Goal: Task Accomplishment & Management: Manage account settings

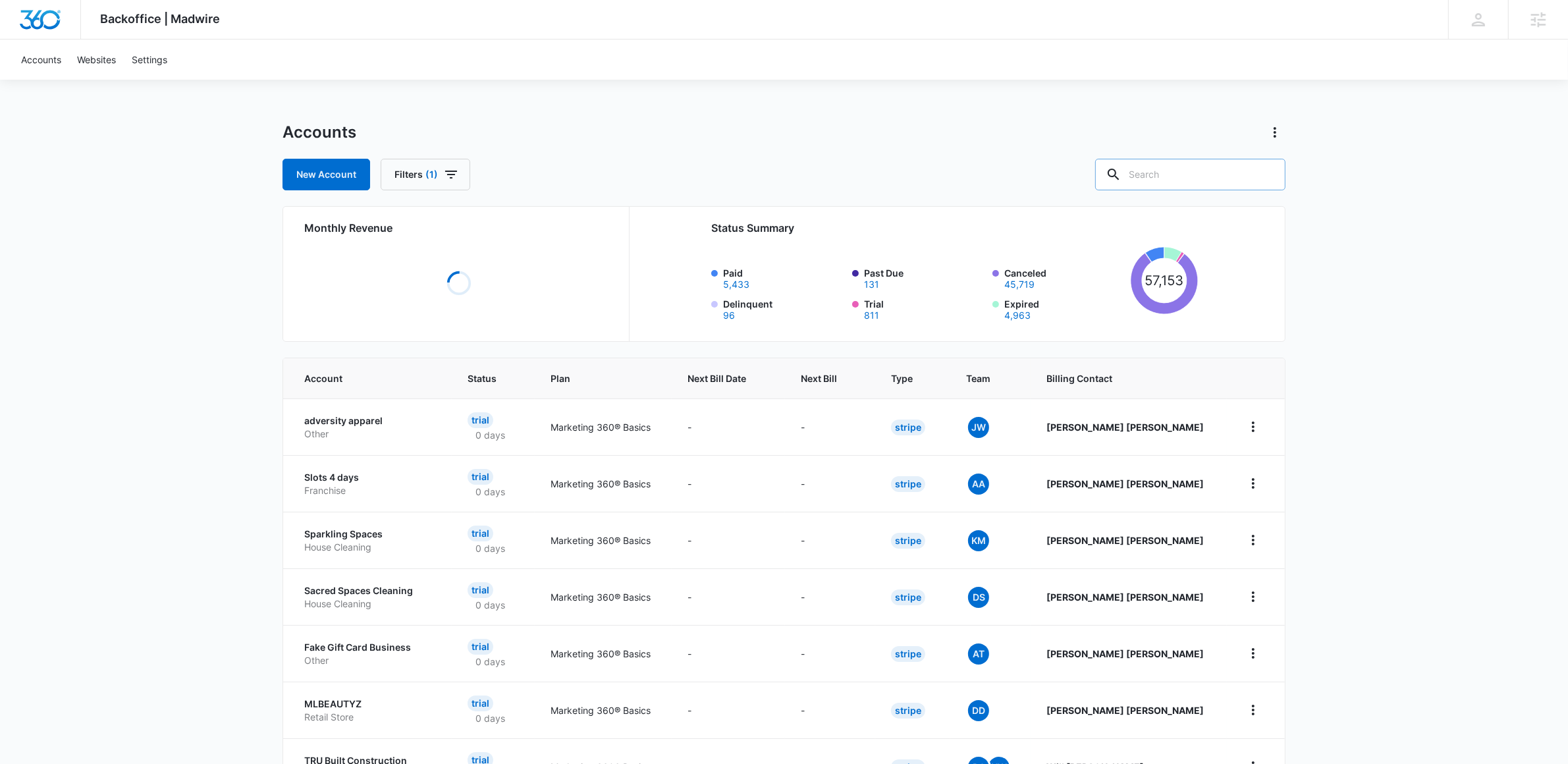
click at [1178, 185] on input "text" at bounding box center [1190, 174] width 190 height 32
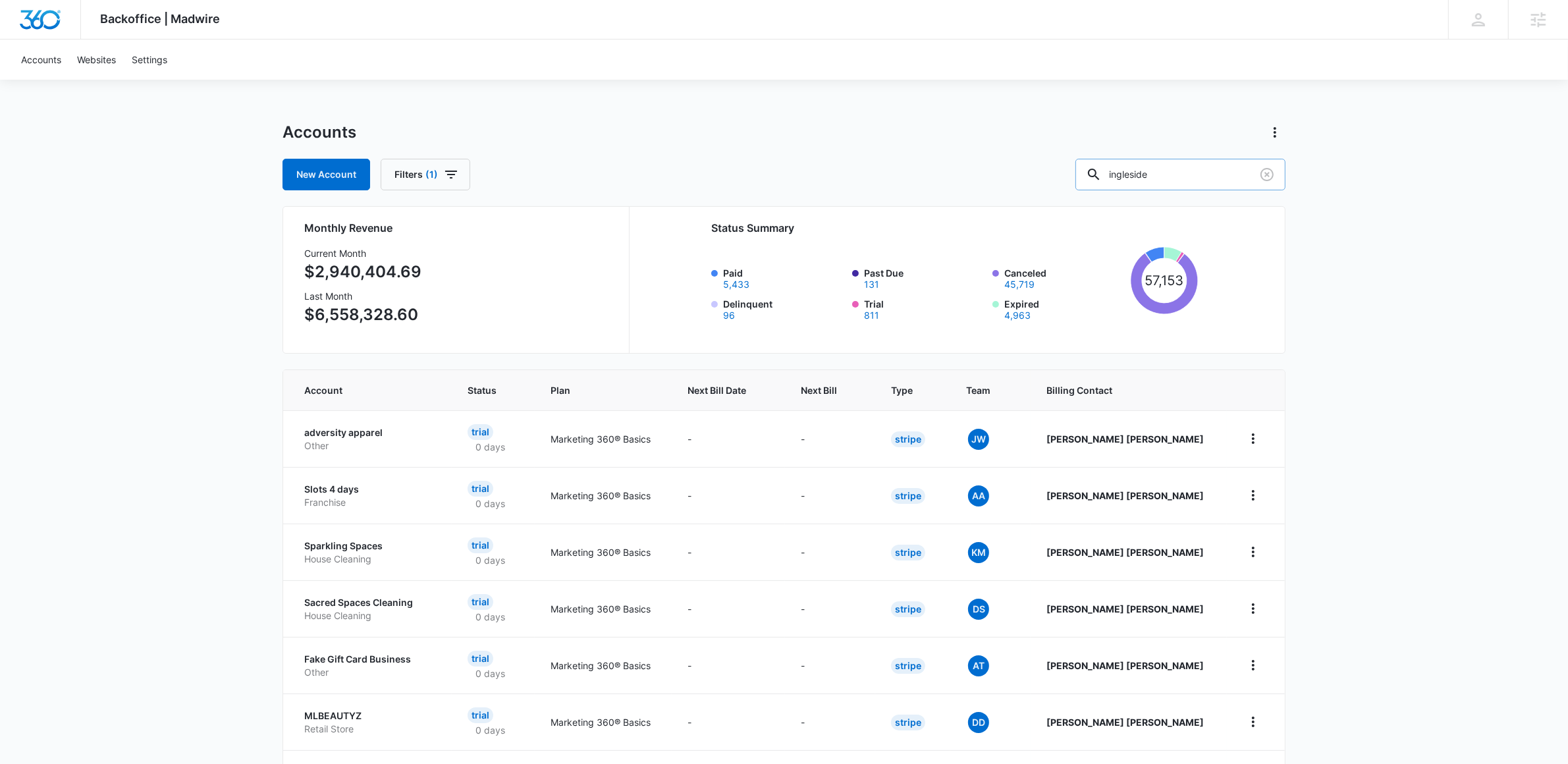
type input "ingleside"
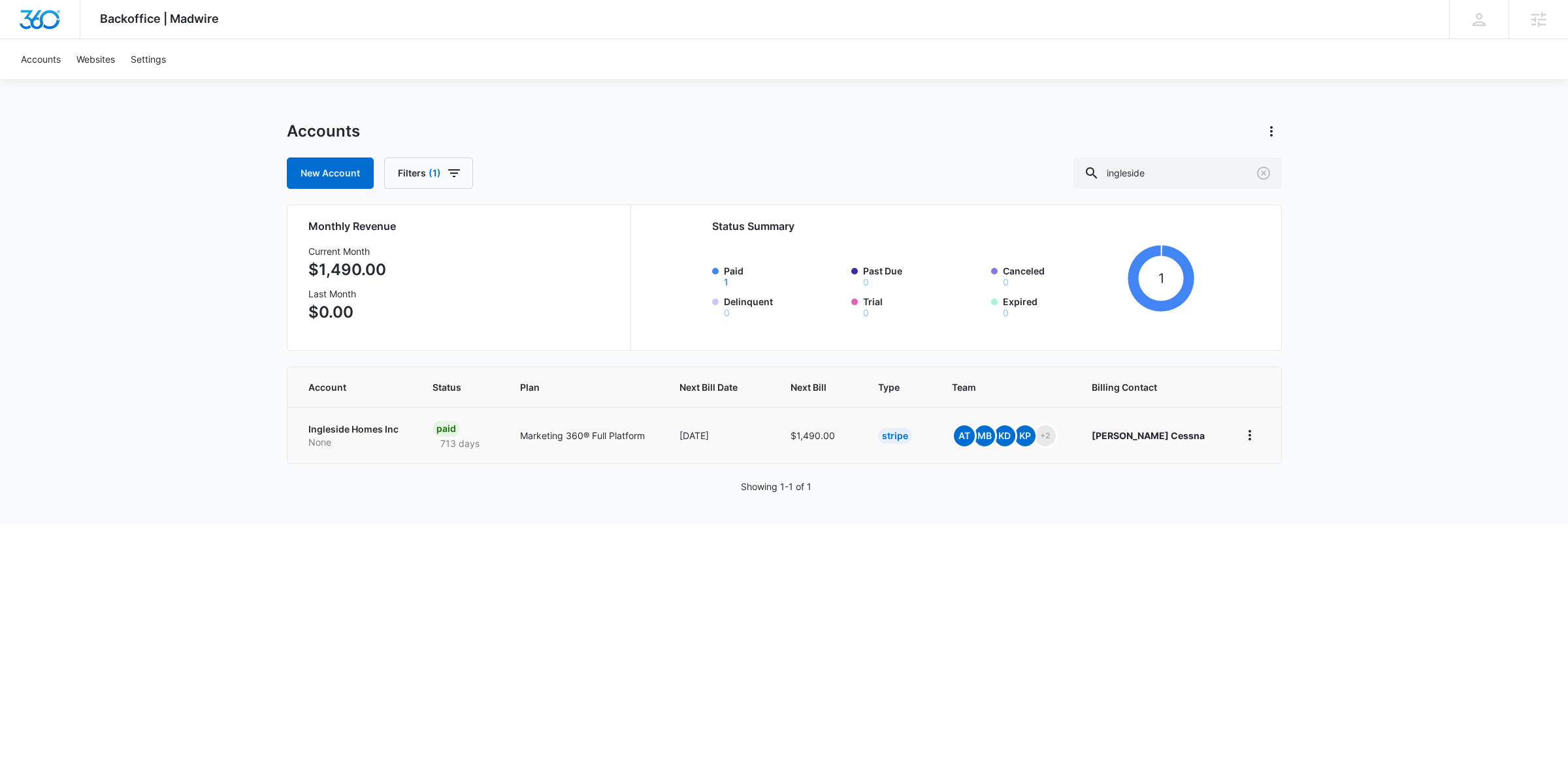
click at [332, 422] on td "Ingleside Homes Inc None" at bounding box center [353, 435] width 130 height 56
click at [329, 427] on p "Ingleside Homes Inc" at bounding box center [355, 429] width 93 height 13
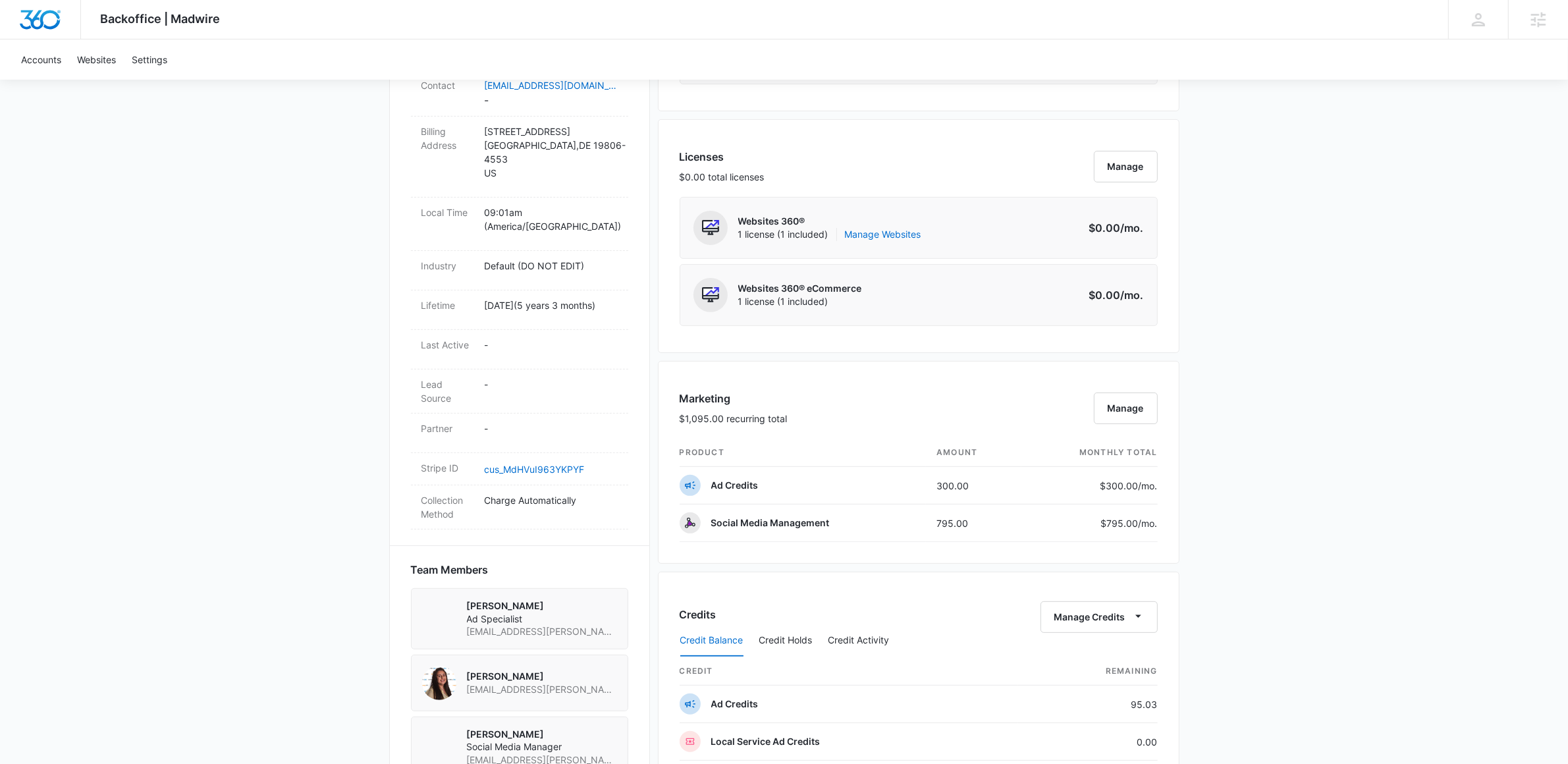
scroll to position [689, 0]
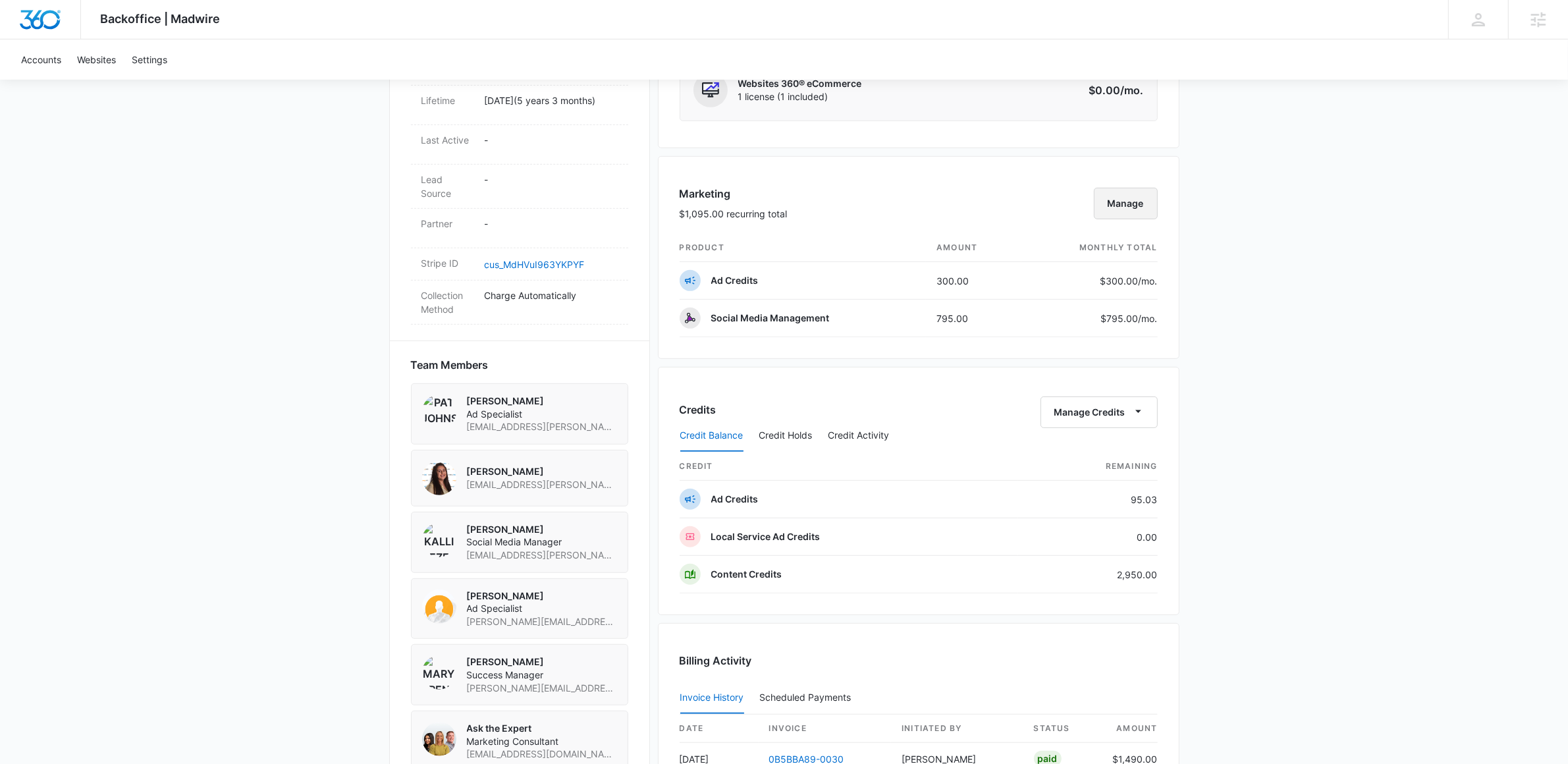
click at [1120, 214] on button "Manage" at bounding box center [1125, 204] width 64 height 32
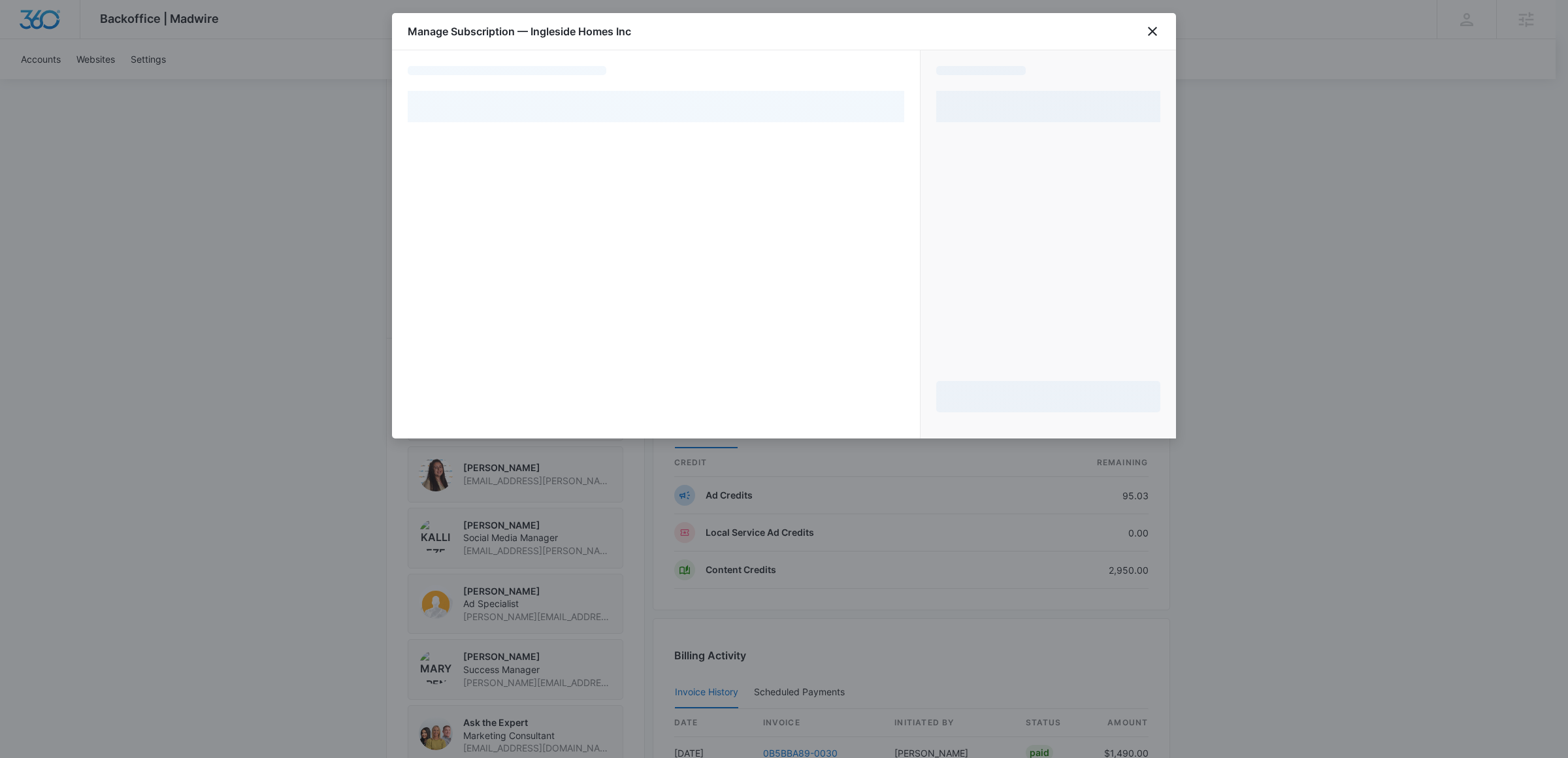
select select "pm_1Mqft3A4n8RTgNjUYz4goxtu"
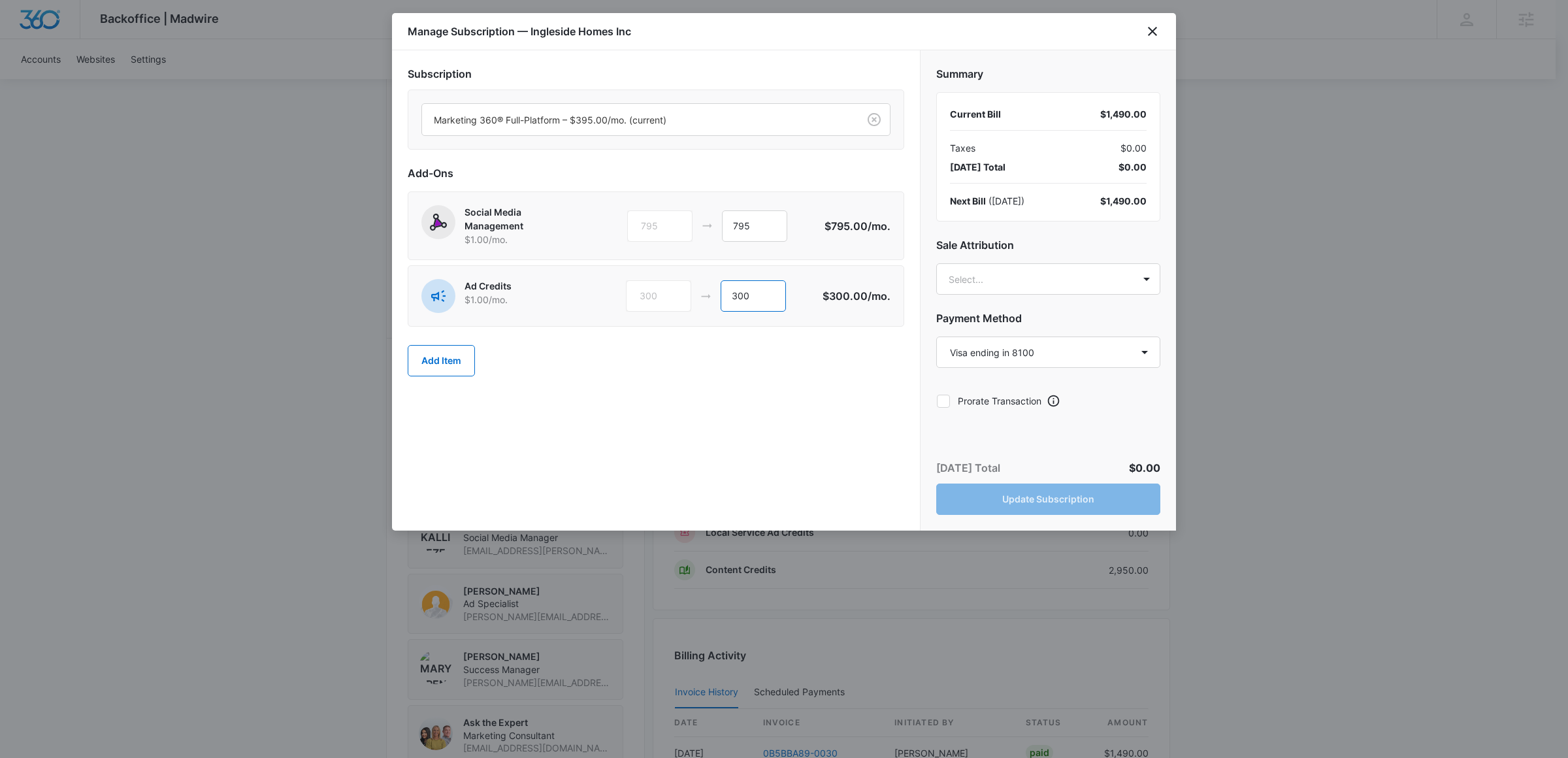
drag, startPoint x: 770, startPoint y: 296, endPoint x: 625, endPoint y: 284, distance: 145.5
click at [625, 284] on div "Ad Credits $1.00 /mo. 300 300" at bounding box center [622, 296] width 401 height 34
type input "3300"
click at [959, 271] on body "Backoffice | Madwire Apps Settings [PERSON_NAME] [PERSON_NAME][EMAIL_ADDRESS][P…" at bounding box center [784, 197] width 1568 height 1761
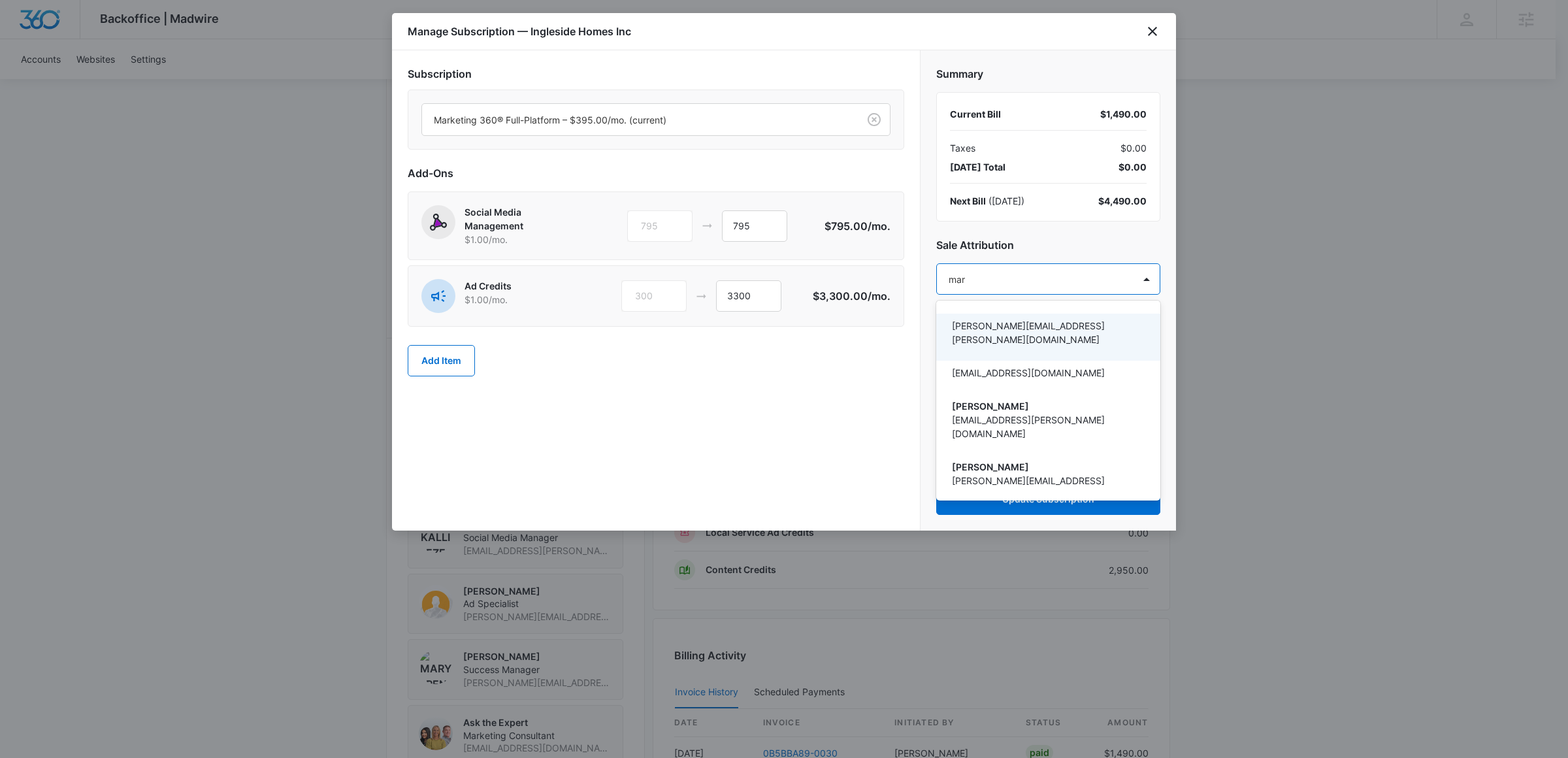
type input "[PERSON_NAME]"
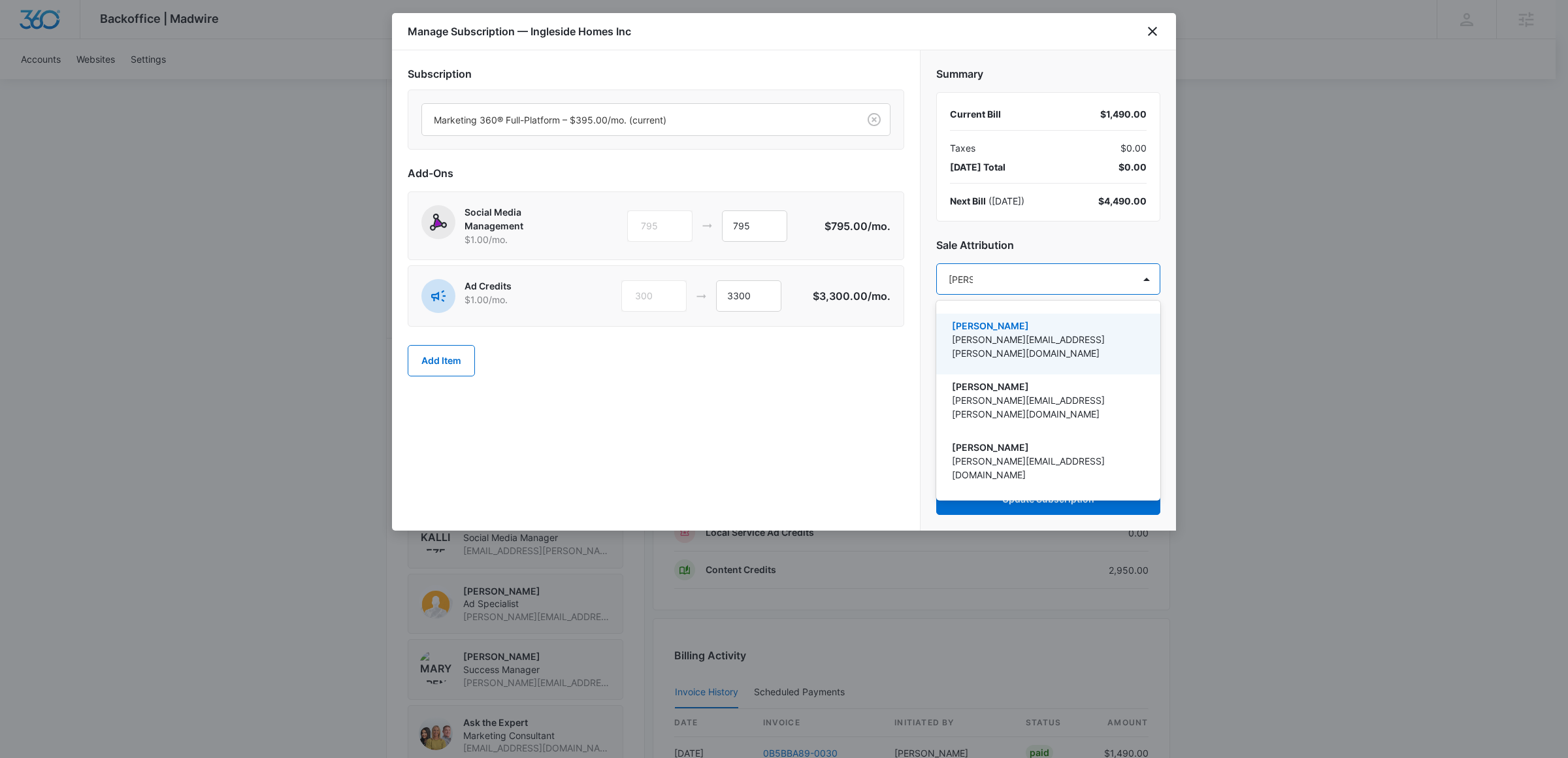
click at [1008, 321] on p "[PERSON_NAME]" at bounding box center [1047, 326] width 190 height 13
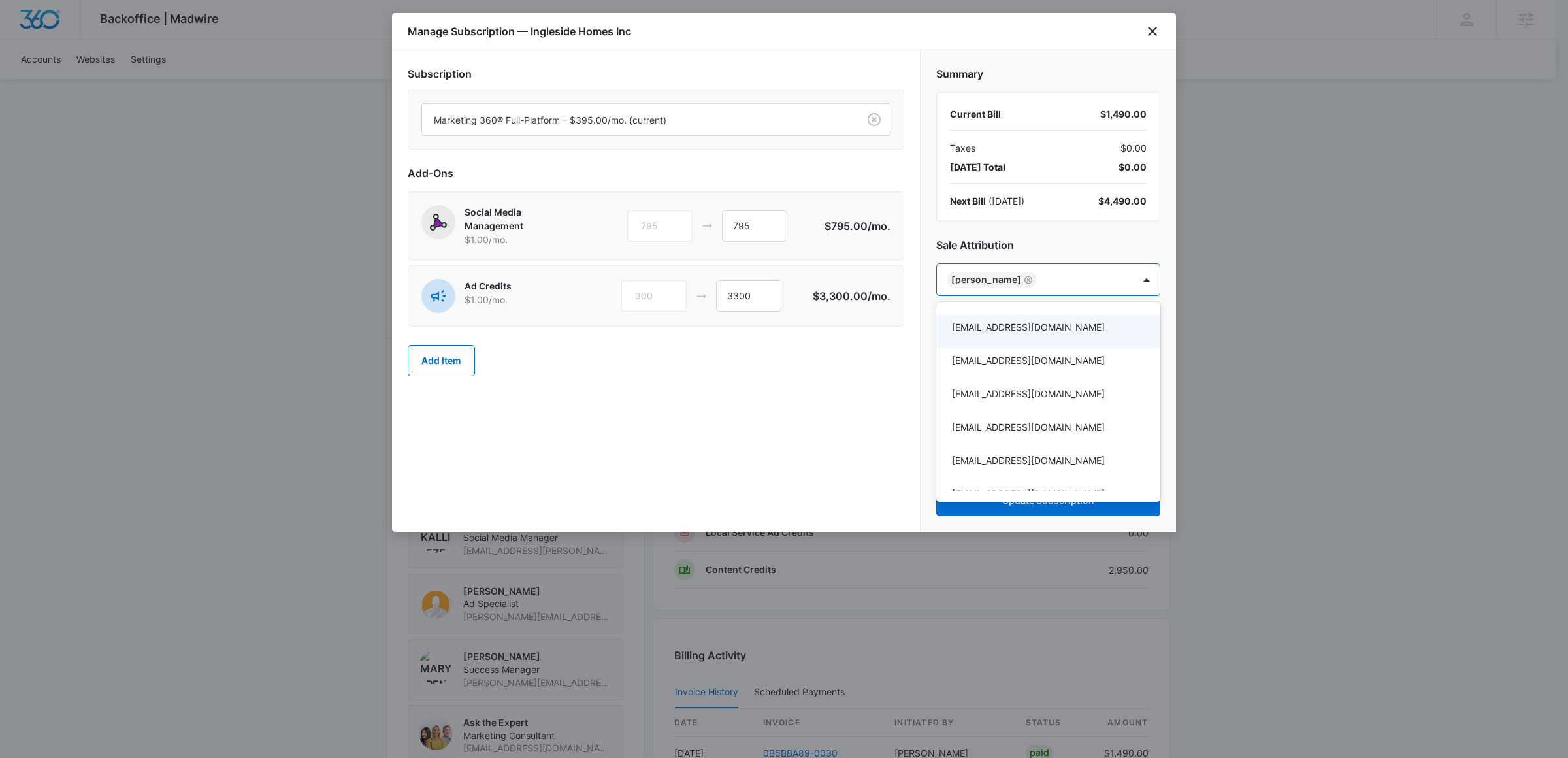
click at [869, 444] on div at bounding box center [784, 379] width 1568 height 758
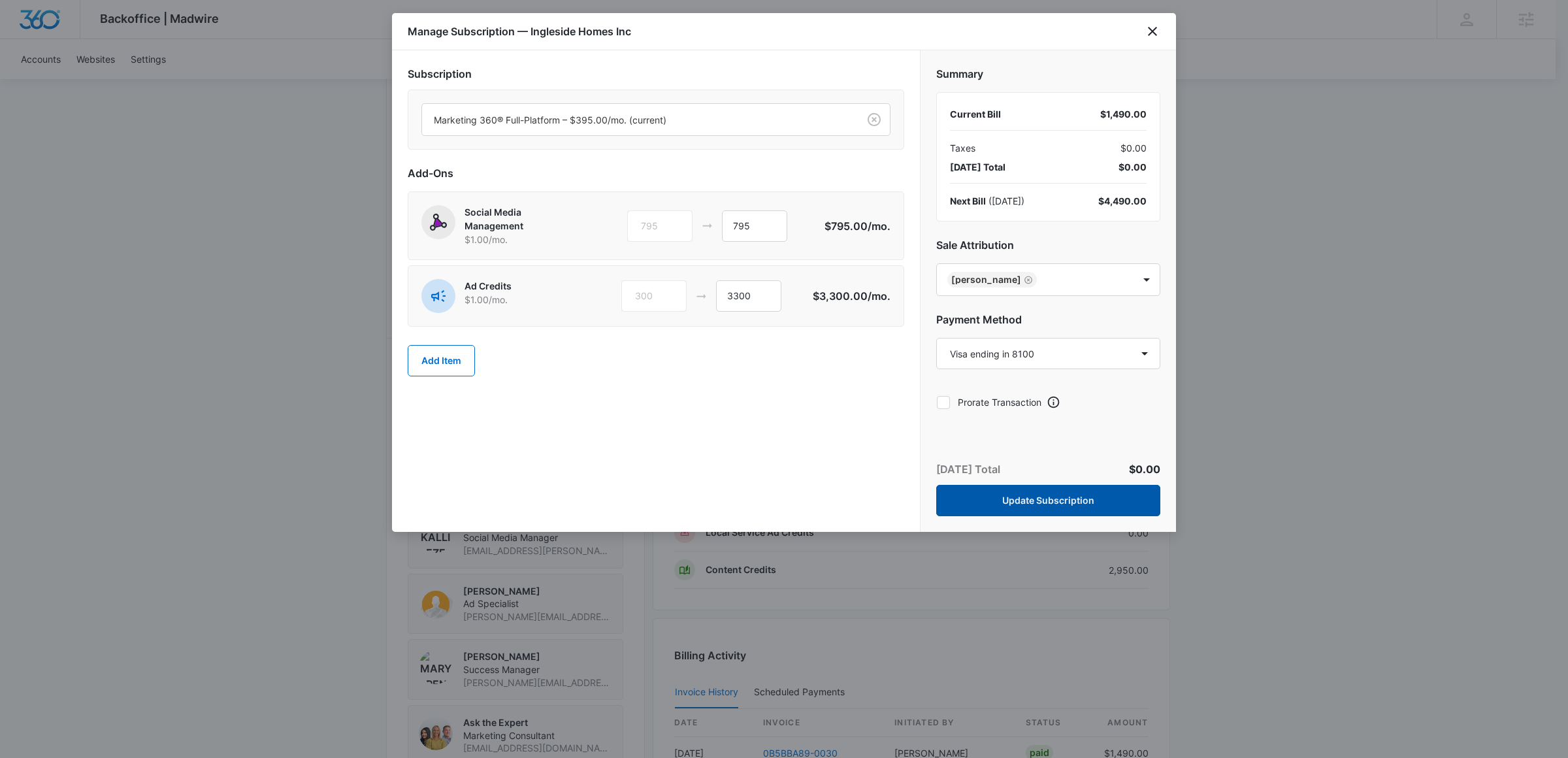
click at [1008, 508] on button "Update Subscription" at bounding box center [1049, 501] width 224 height 31
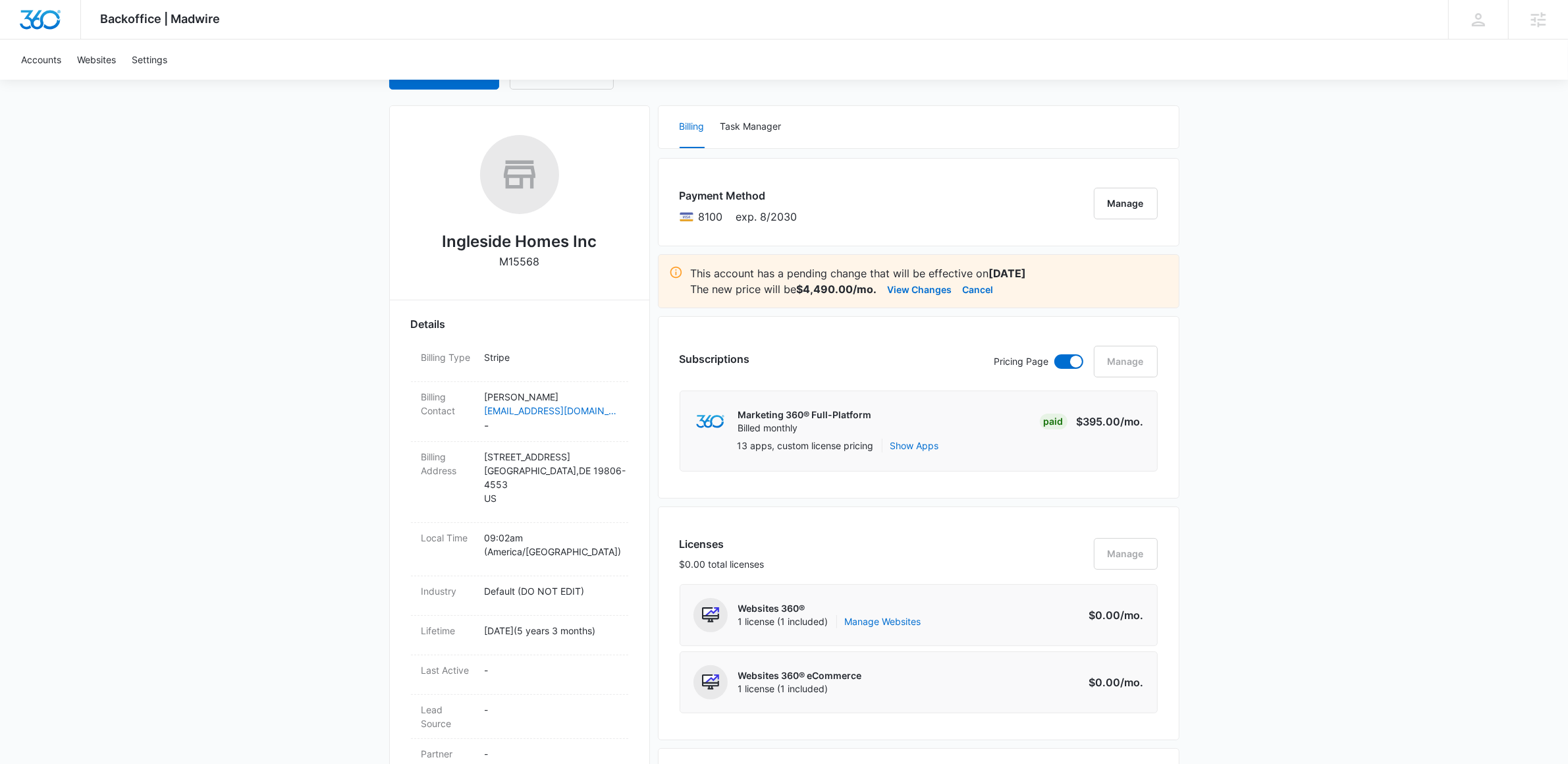
scroll to position [51, 0]
